Goal: Information Seeking & Learning: Learn about a topic

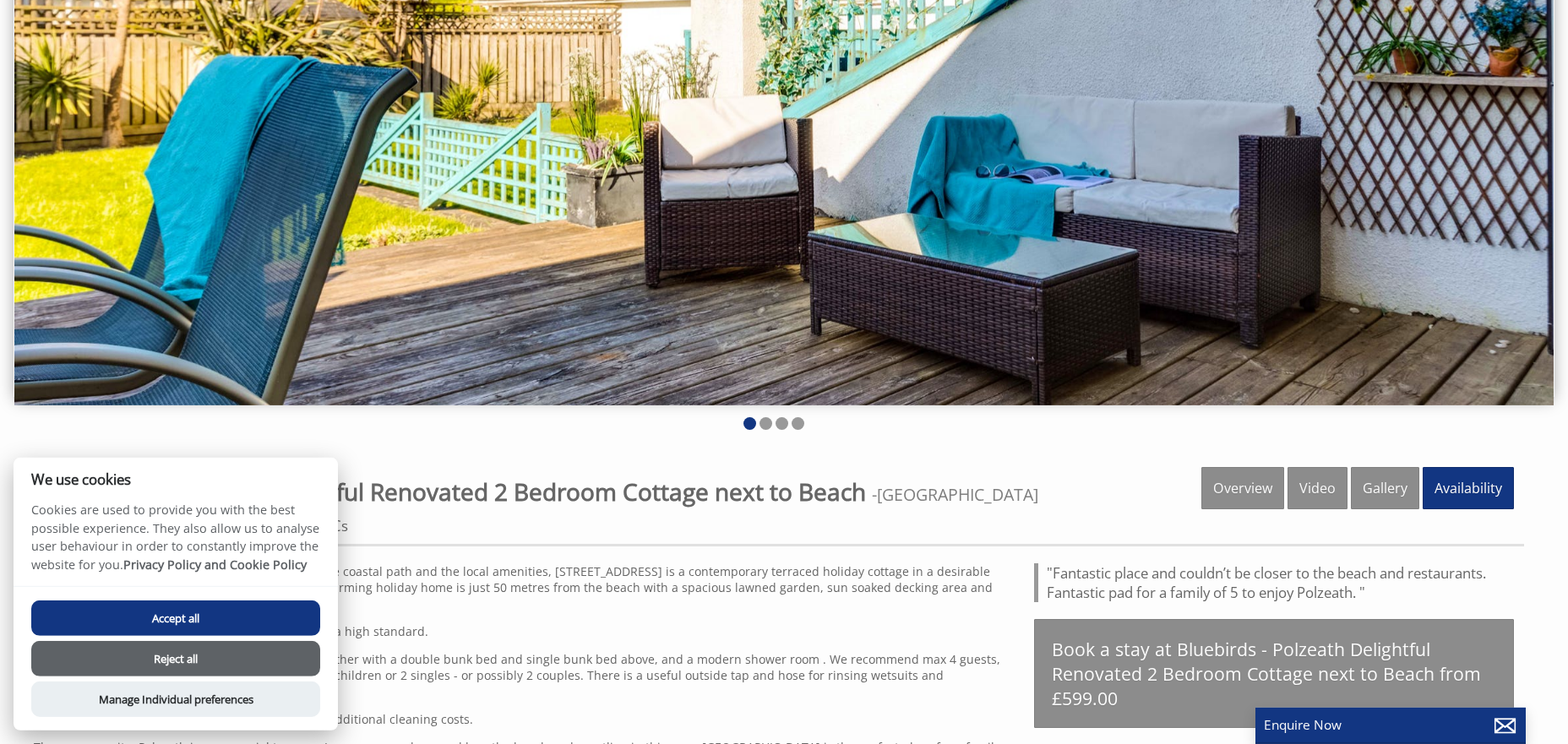
scroll to position [353, 0]
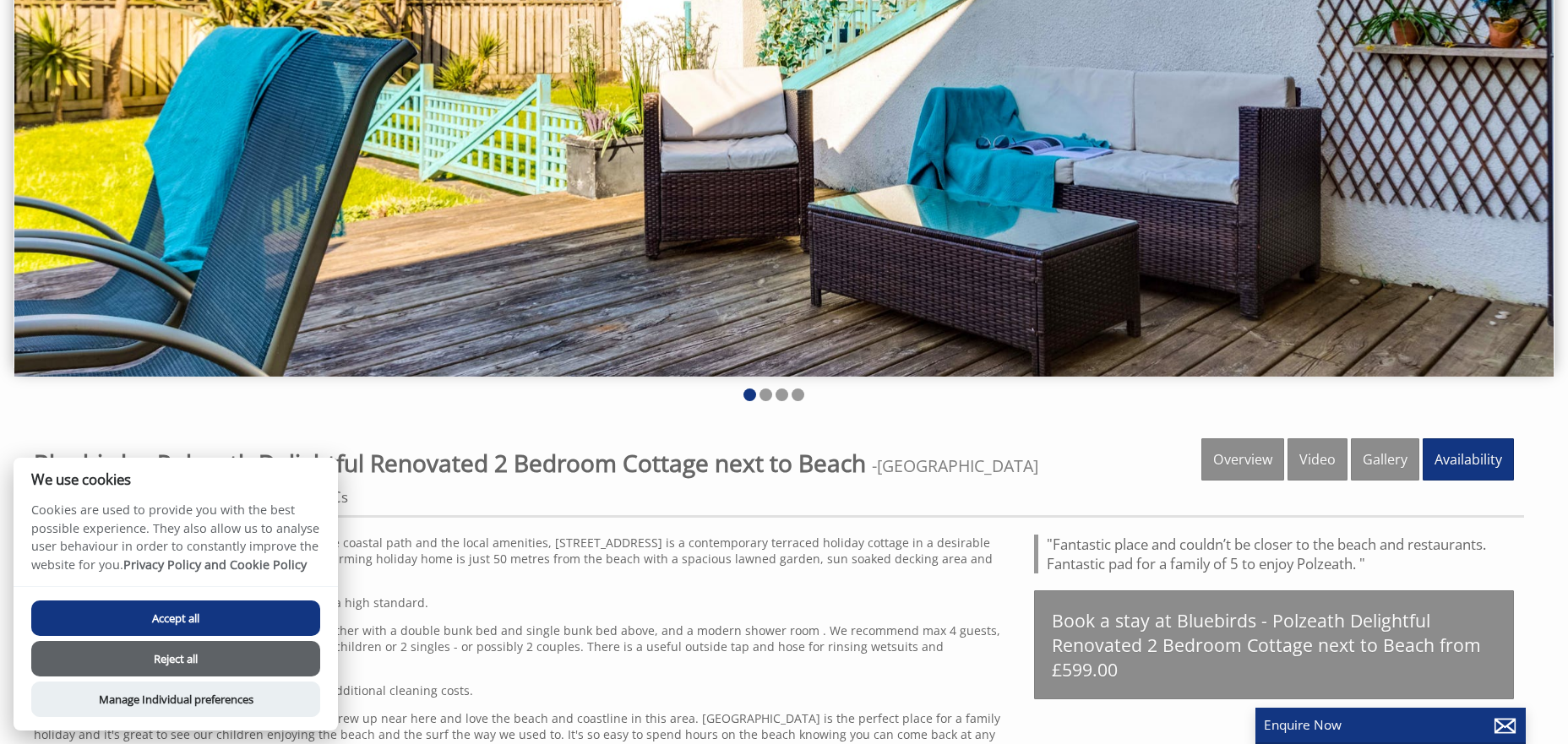
click at [191, 651] on button "Reject all" at bounding box center [175, 658] width 289 height 35
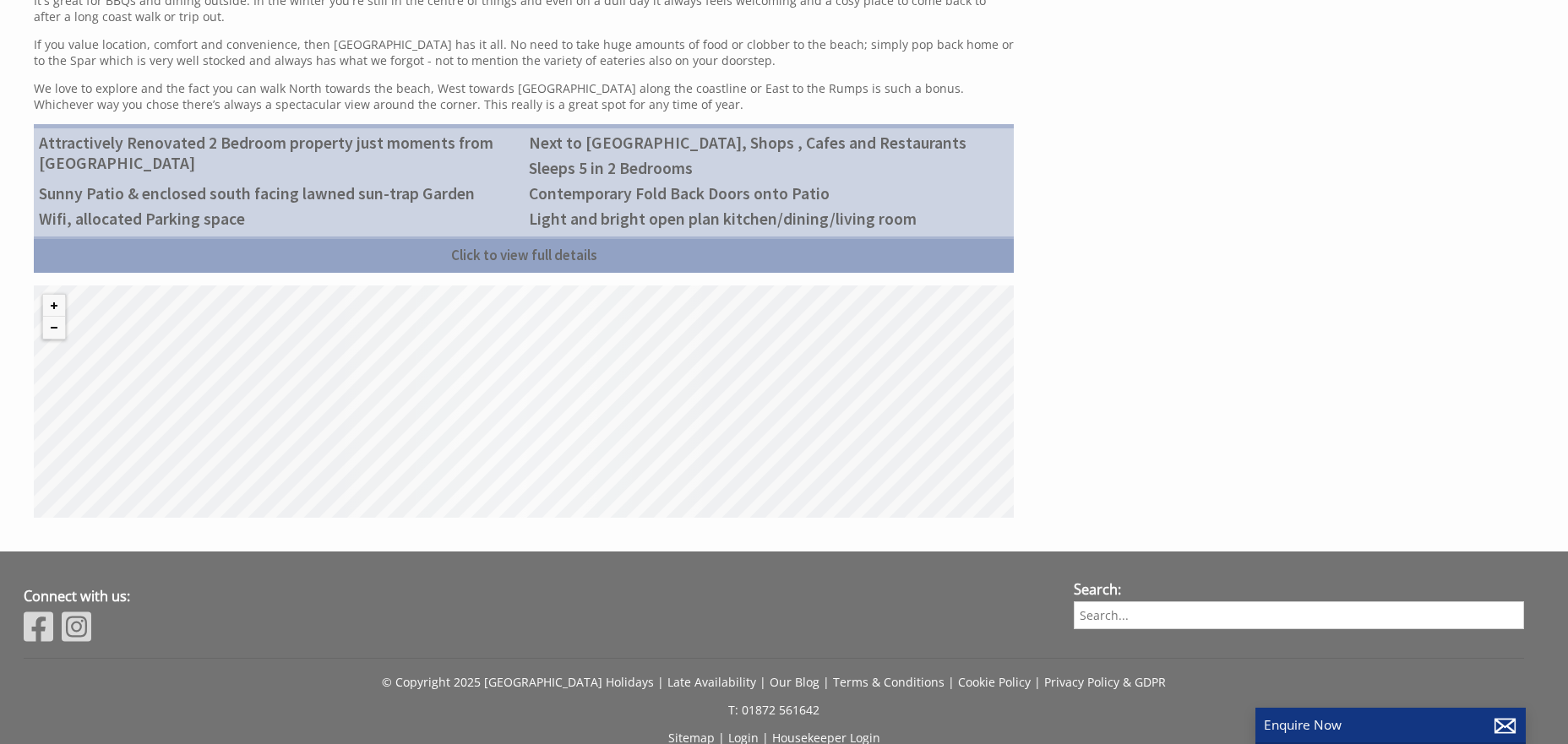
scroll to position [529, 0]
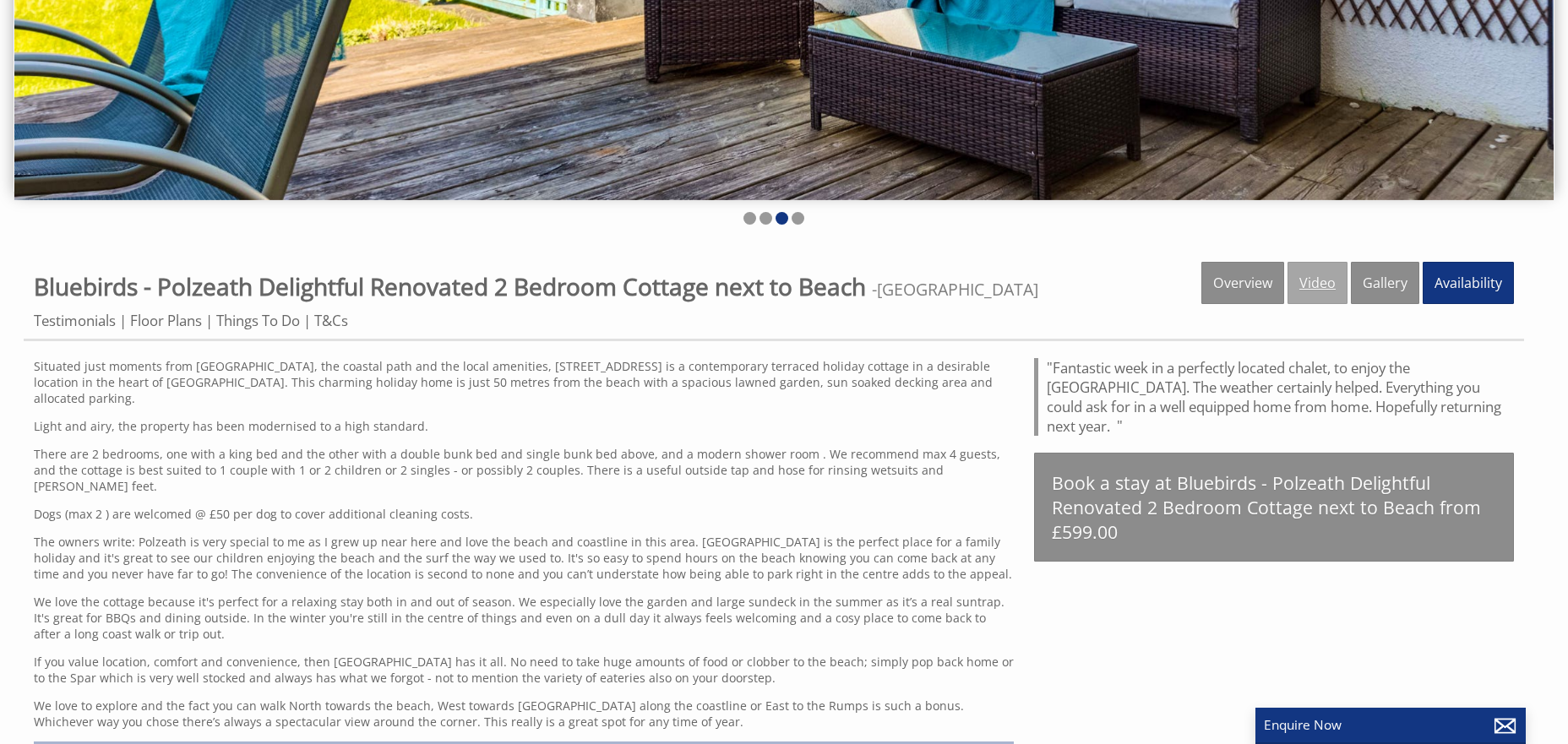
click at [1328, 281] on link "Video" at bounding box center [1317, 283] width 60 height 42
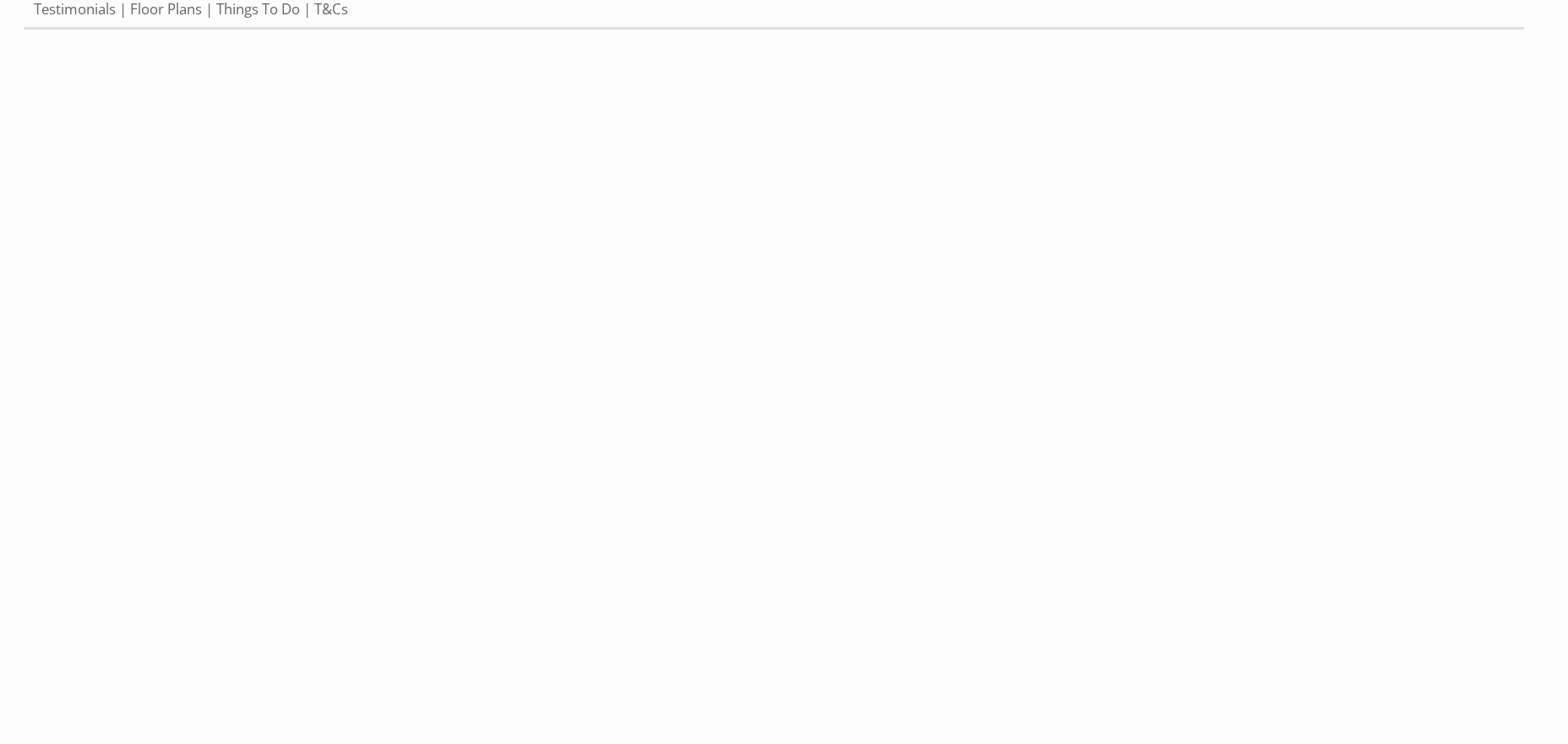
scroll to position [970, 0]
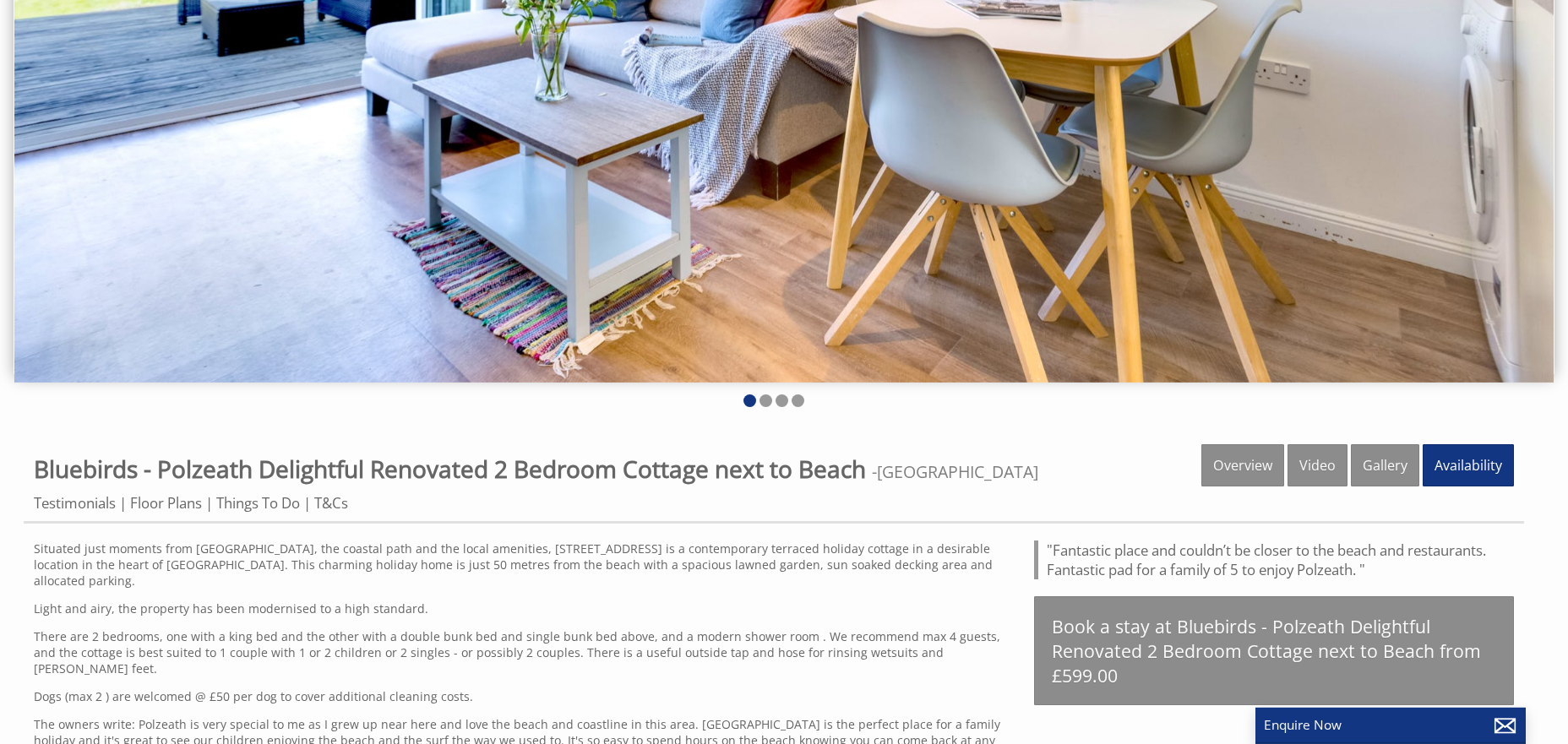
scroll to position [353, 0]
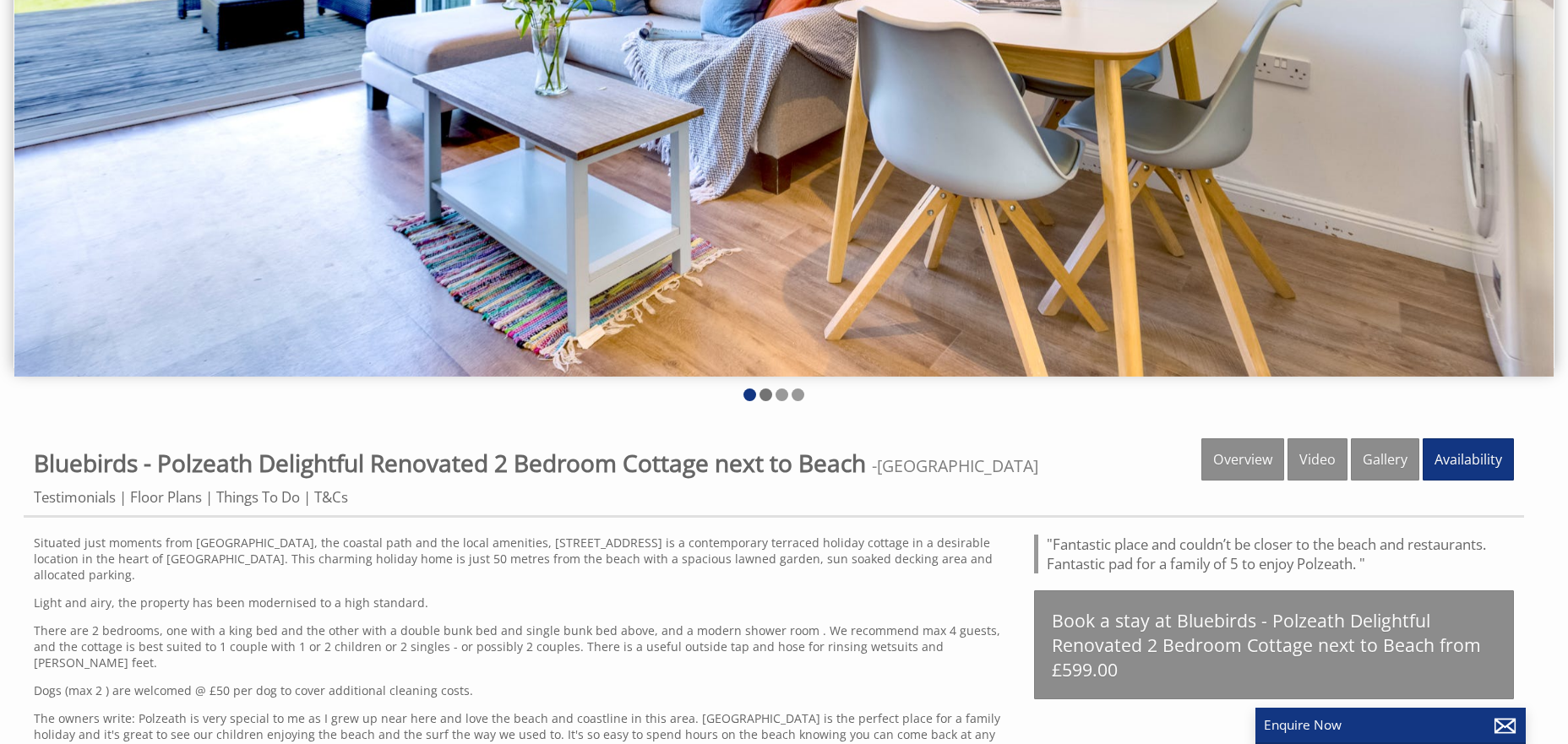
click at [764, 394] on li at bounding box center [766, 395] width 13 height 13
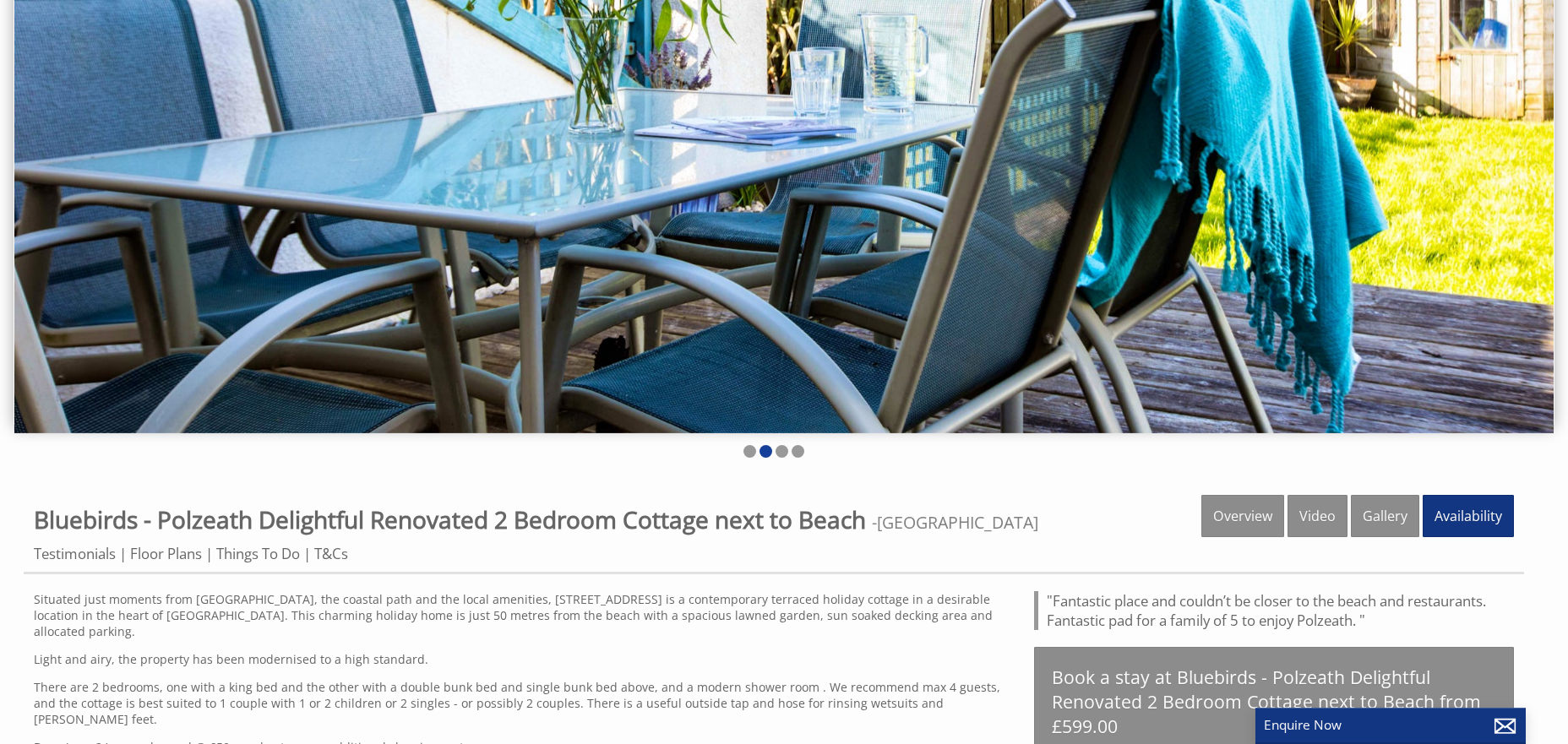
scroll to position [264, 0]
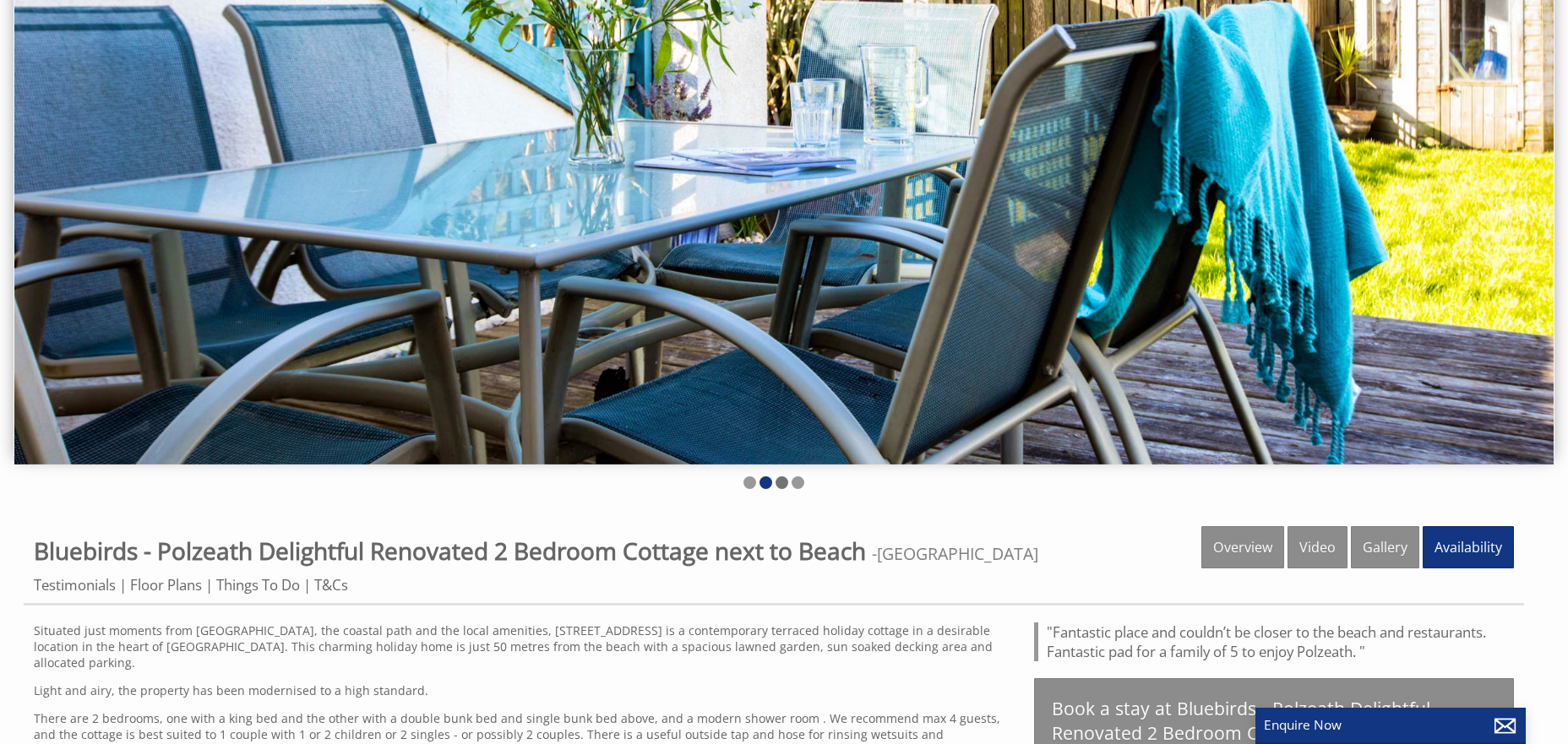
click at [784, 482] on li at bounding box center [781, 482] width 13 height 13
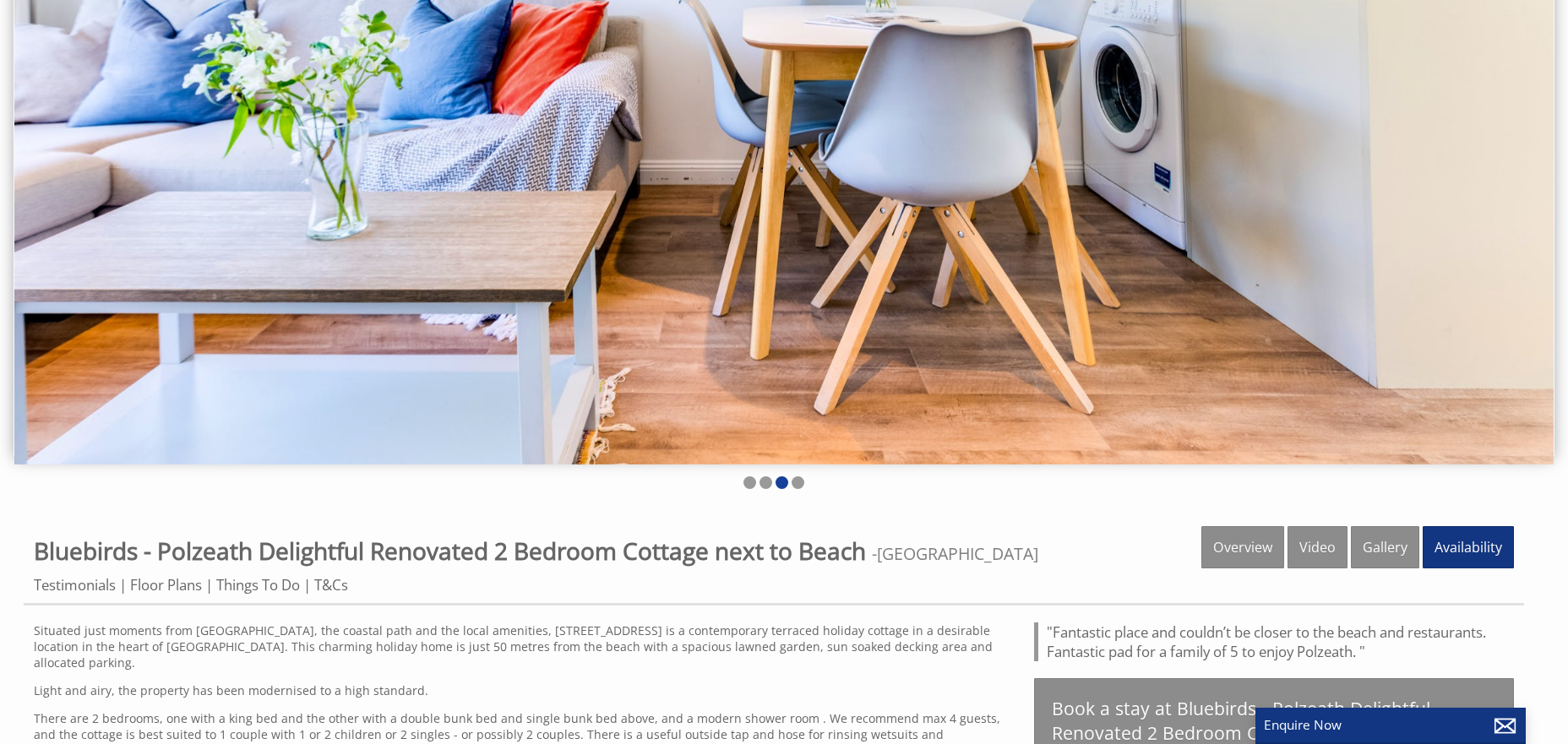
scroll to position [88, 0]
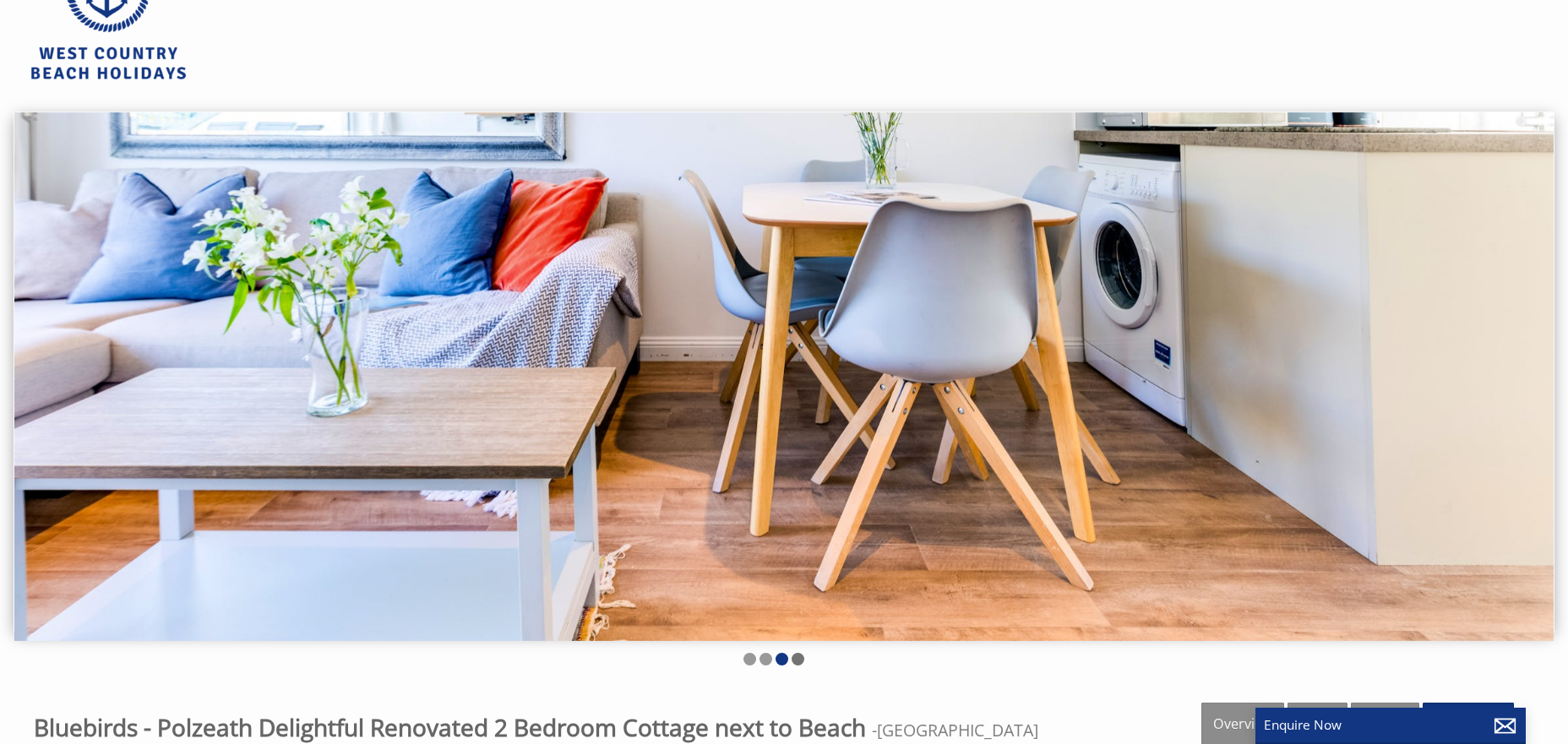
click at [795, 660] on li at bounding box center [798, 659] width 13 height 13
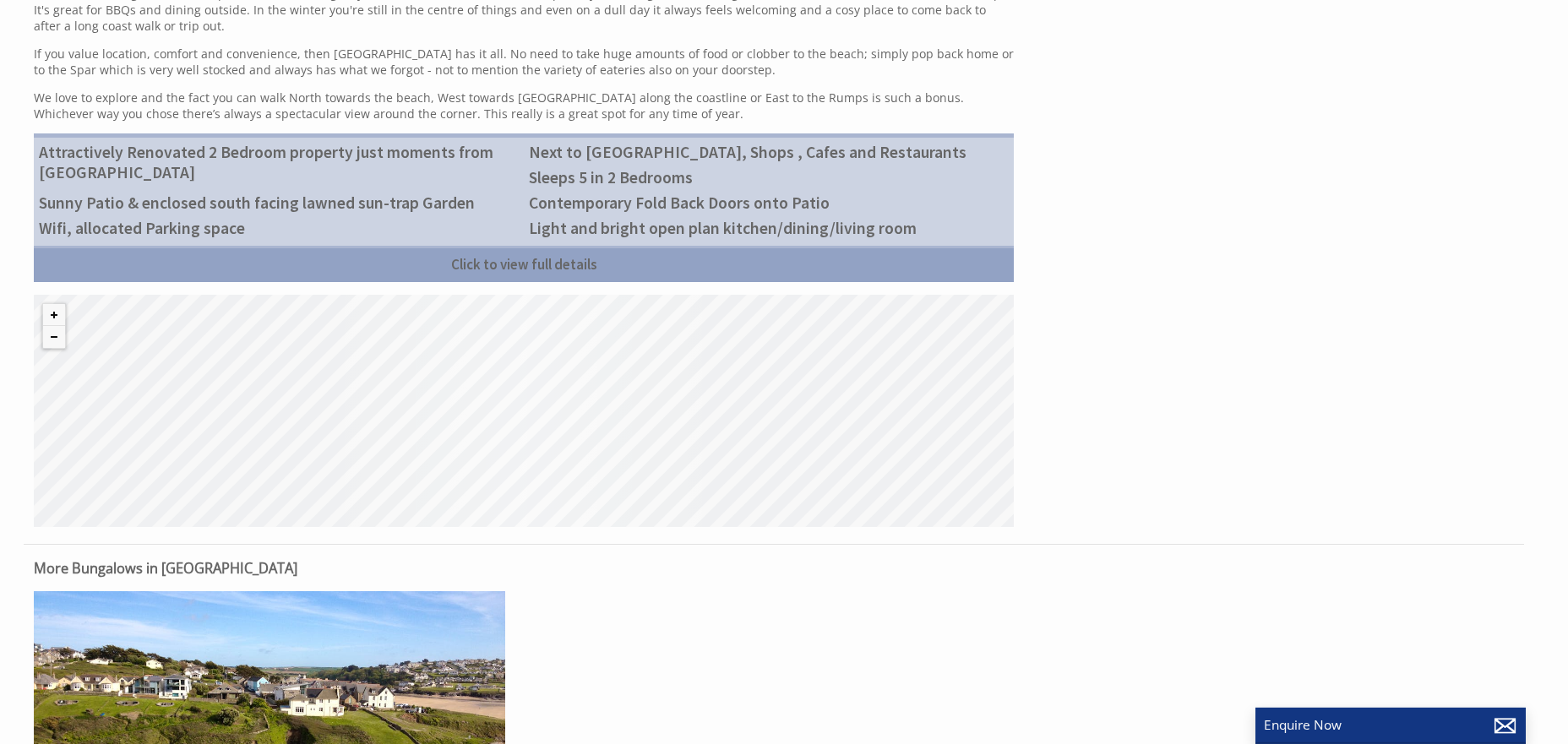
scroll to position [1147, 0]
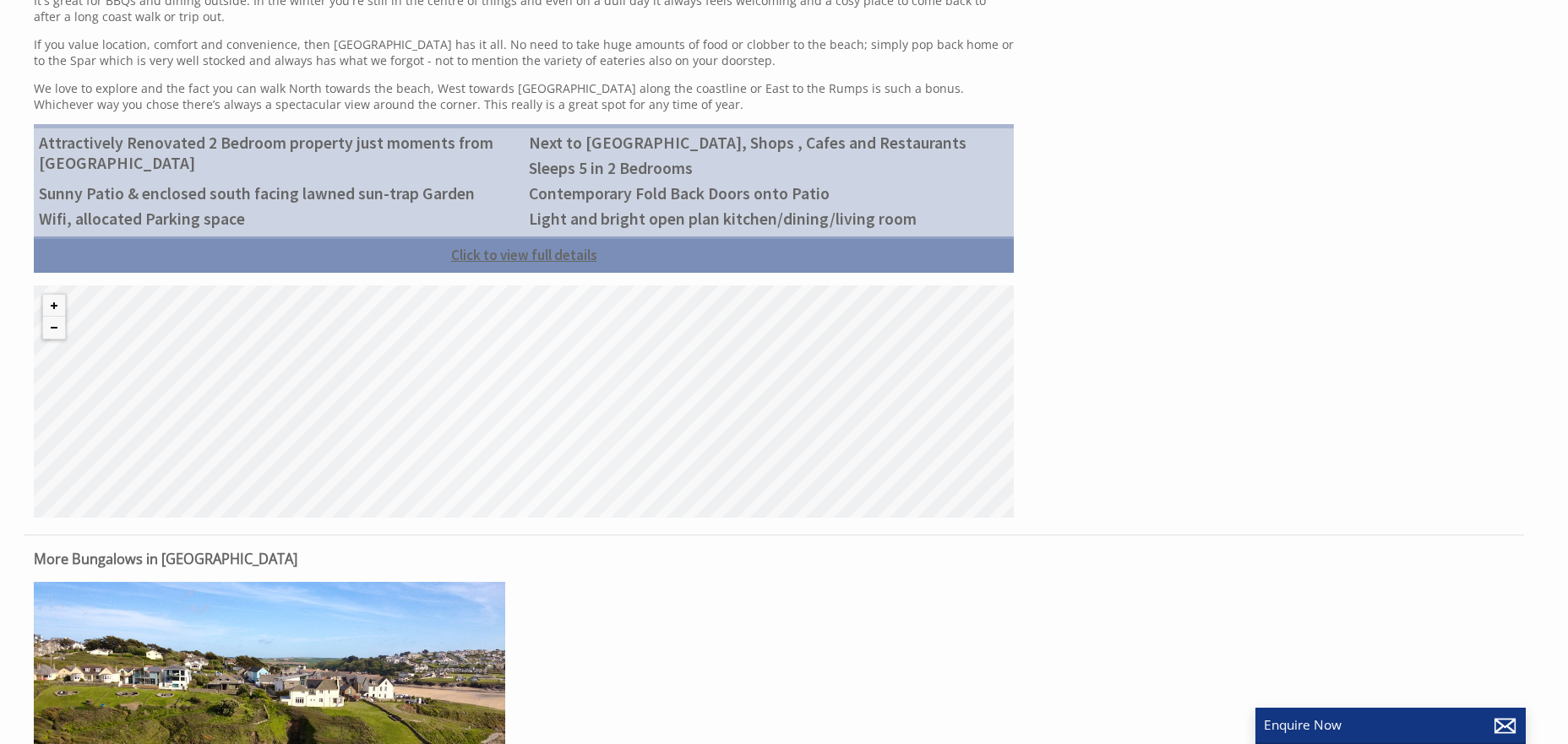
click at [533, 237] on link "Click to view full details" at bounding box center [524, 255] width 980 height 36
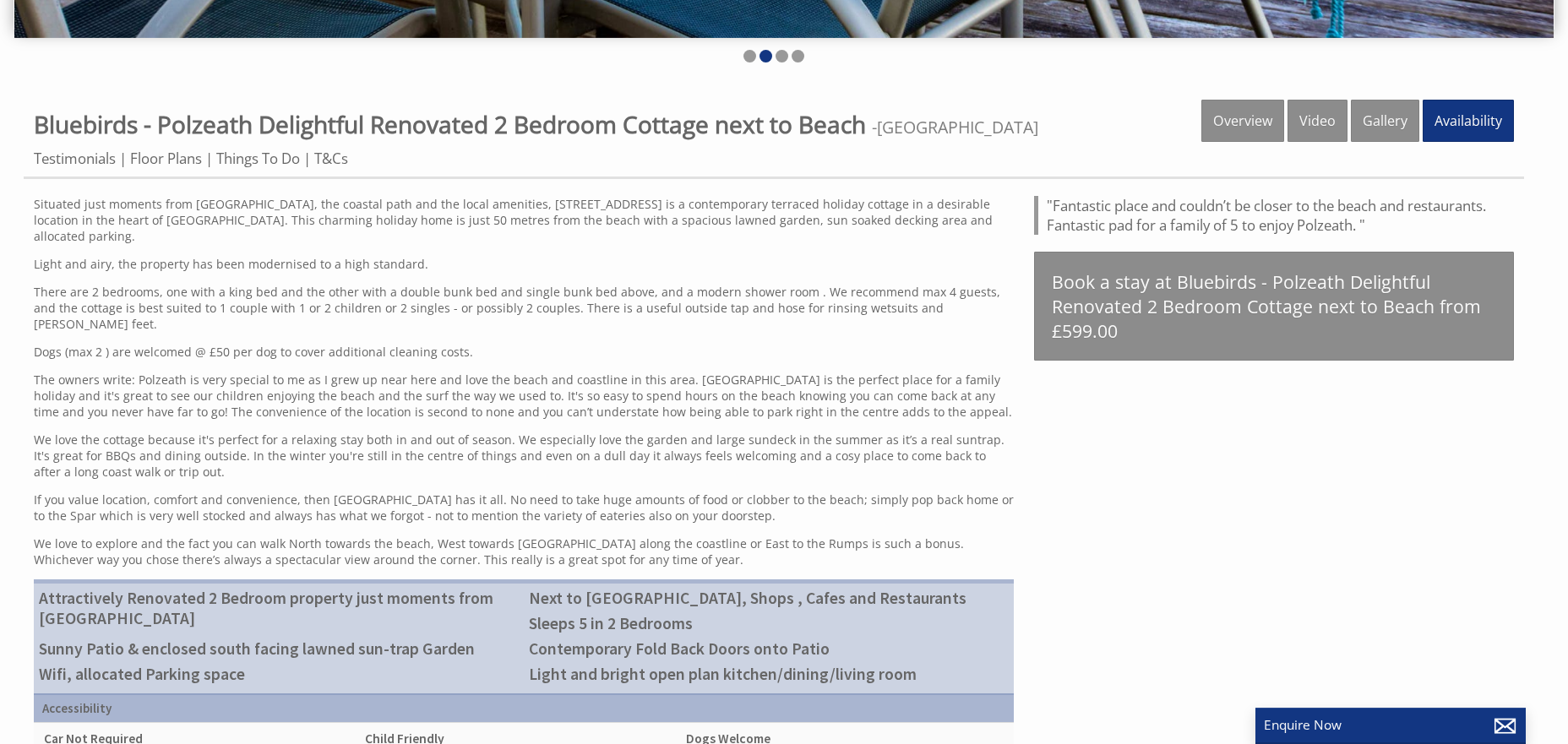
scroll to position [529, 0]
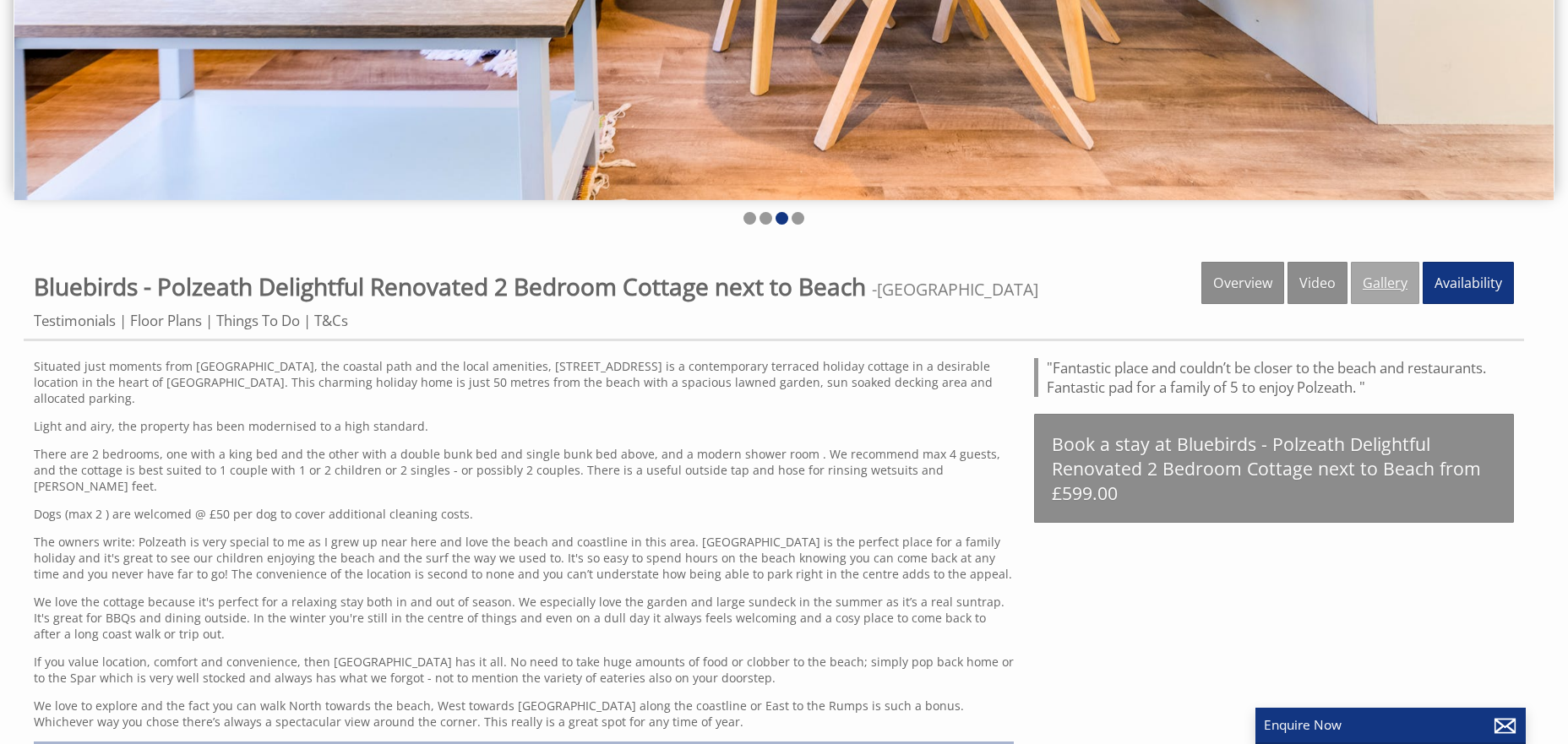
click at [1369, 282] on link "Gallery" at bounding box center [1385, 283] width 68 height 42
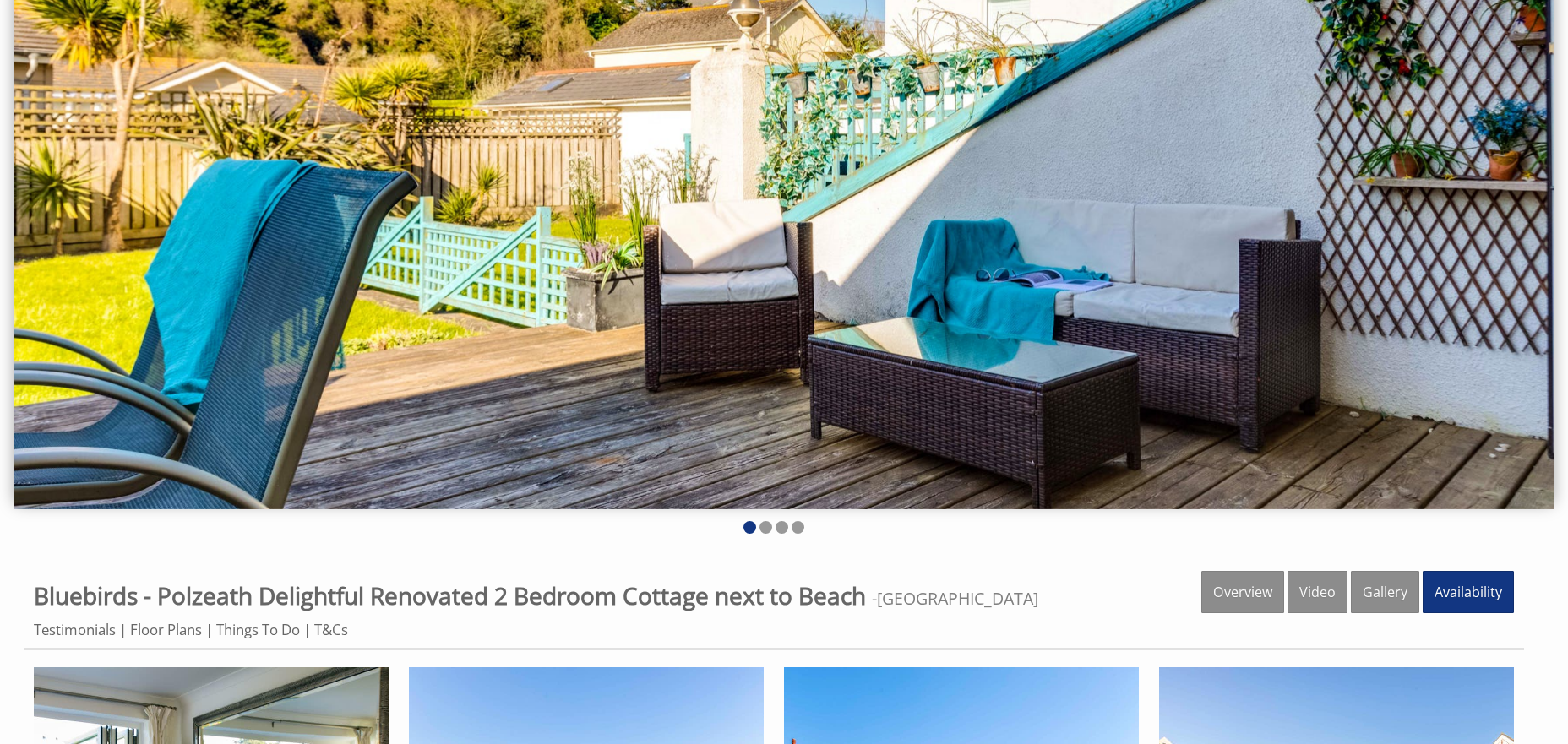
scroll to position [264, 0]
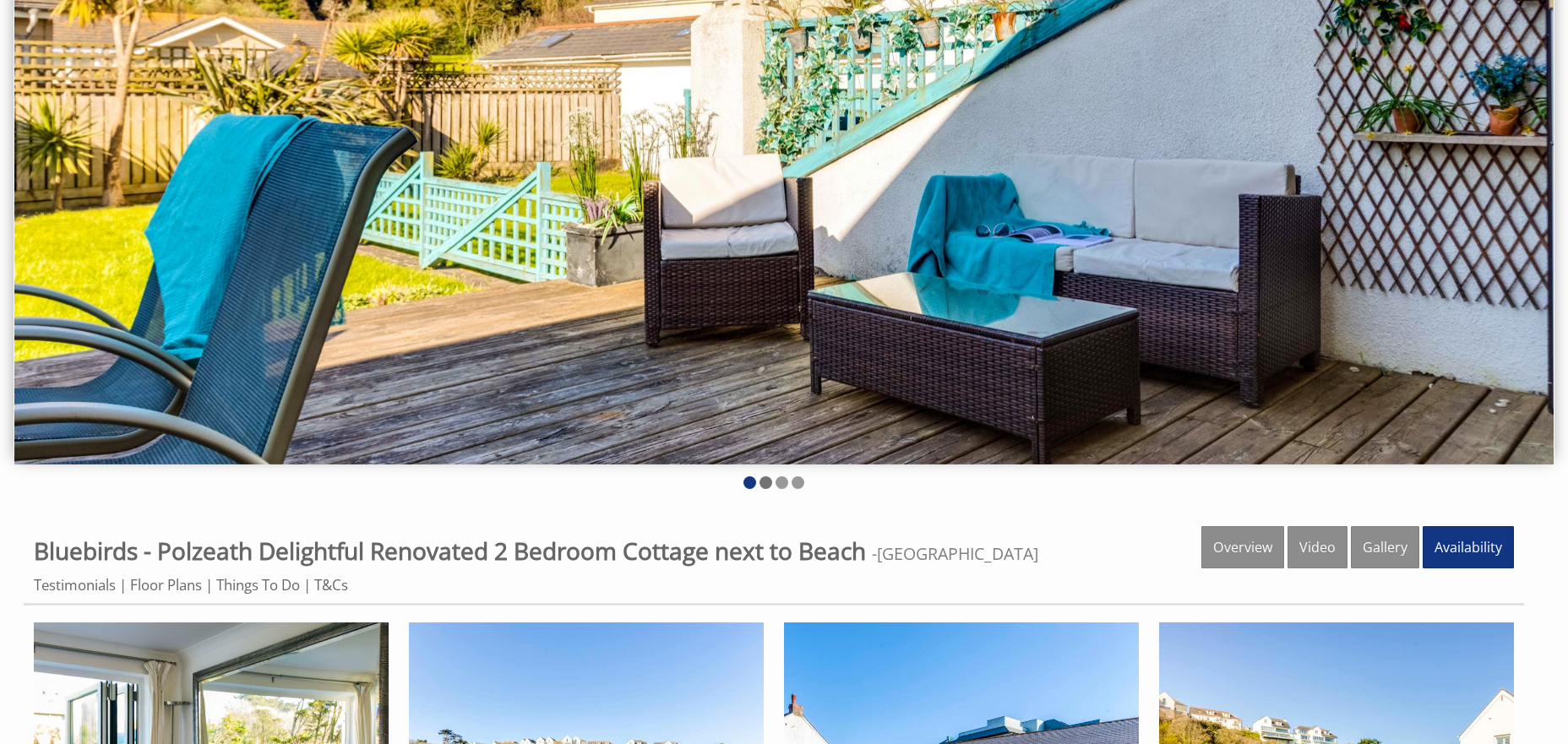
click at [764, 480] on li at bounding box center [766, 482] width 13 height 13
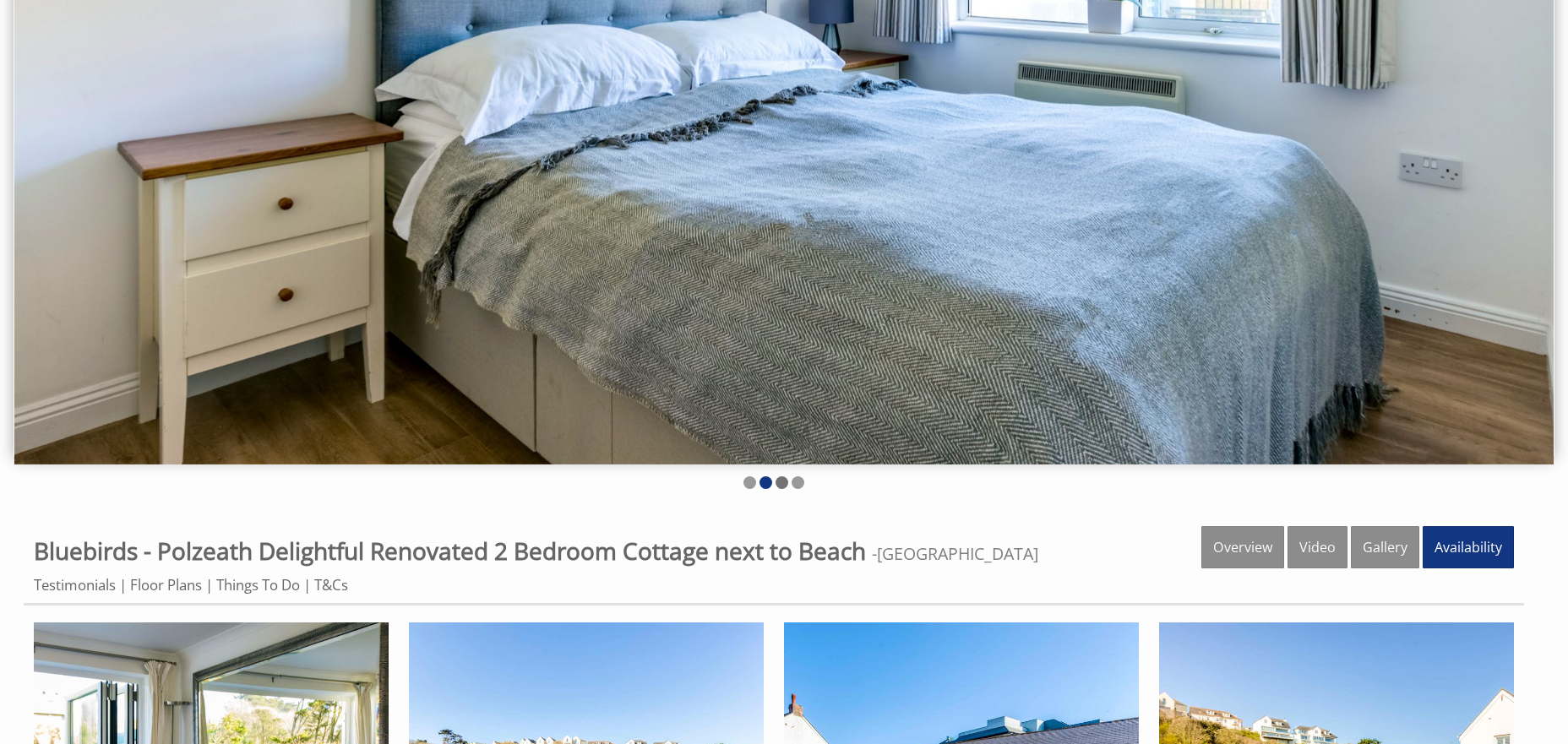
click at [780, 480] on li at bounding box center [781, 482] width 13 height 13
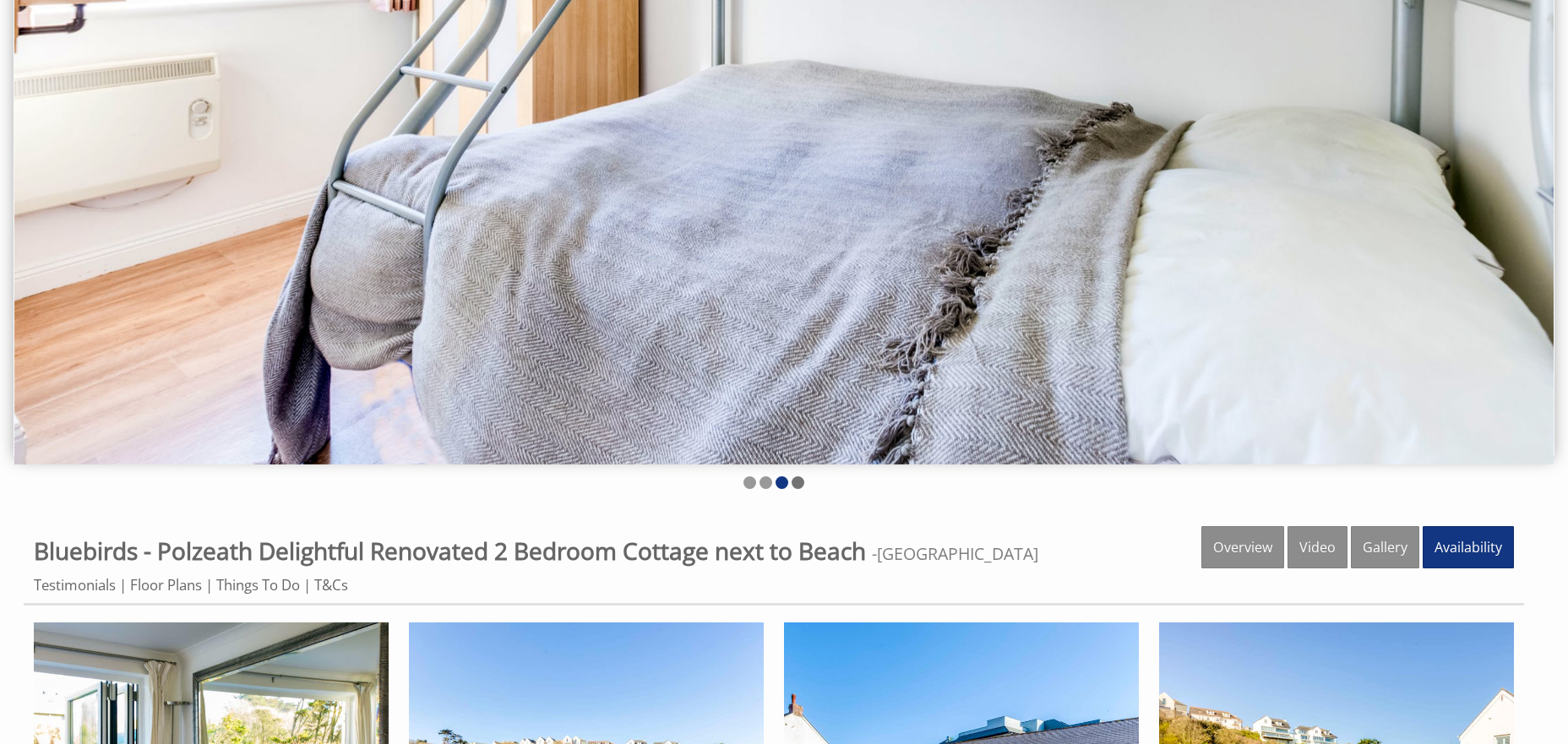
click at [795, 481] on li at bounding box center [798, 482] width 13 height 13
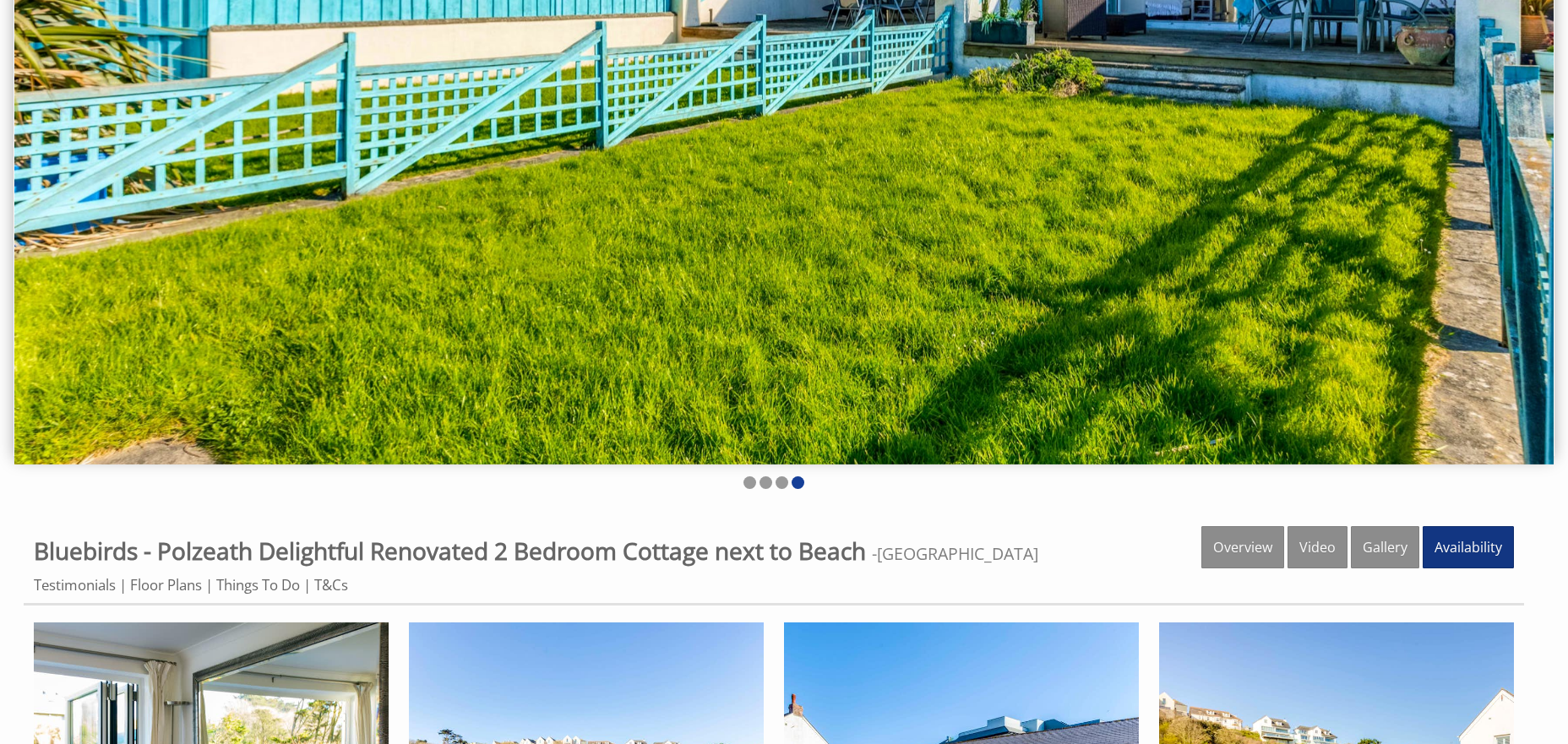
scroll to position [0, 0]
